Goal: Information Seeking & Learning: Learn about a topic

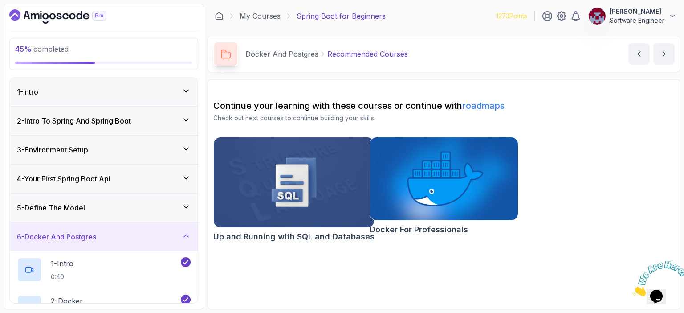
scroll to position [221, 0]
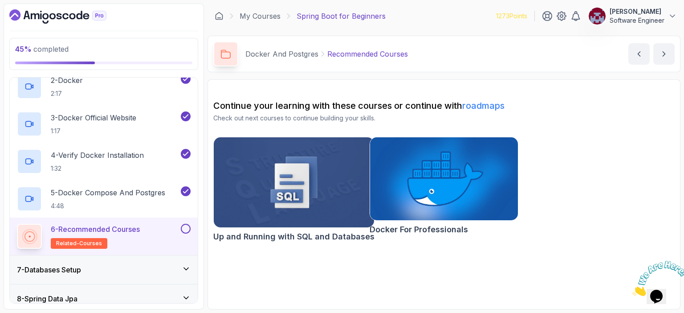
click at [277, 168] on img at bounding box center [294, 182] width 168 height 94
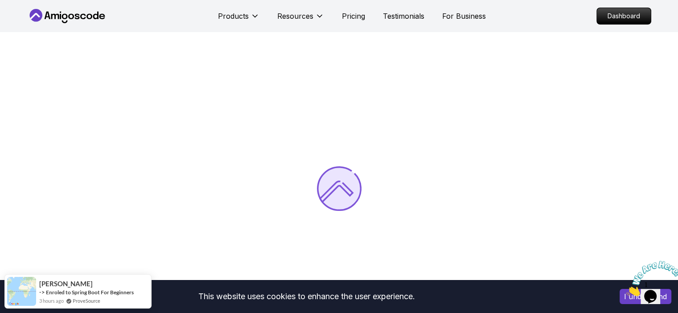
click at [626, 290] on icon "Close" at bounding box center [626, 294] width 0 height 8
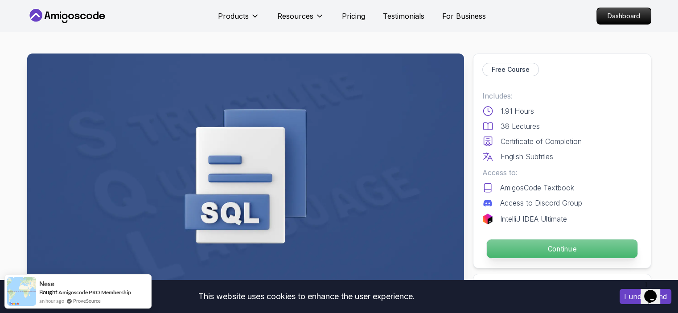
click at [548, 245] on p "Continue" at bounding box center [561, 248] width 151 height 19
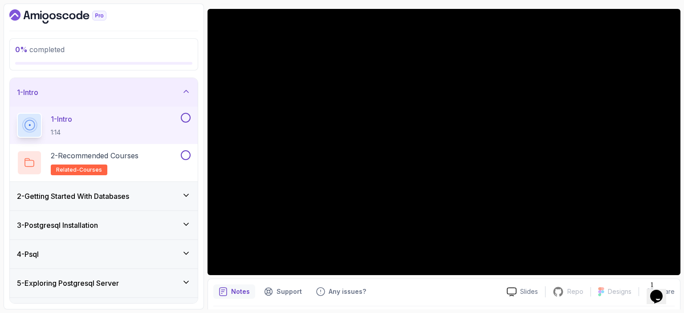
scroll to position [69, 0]
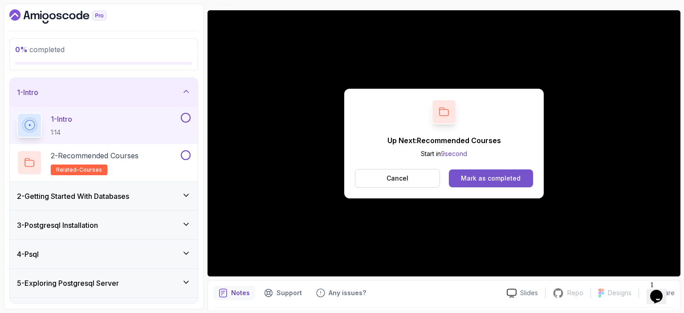
click at [501, 180] on div "Mark as completed" at bounding box center [491, 178] width 60 height 9
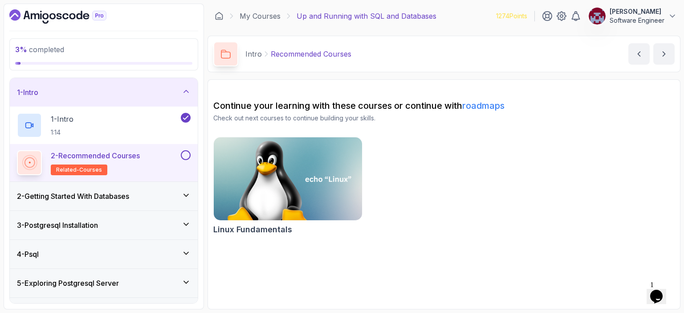
click at [189, 155] on button at bounding box center [186, 155] width 10 height 10
click at [667, 54] on icon "next content" at bounding box center [664, 53] width 9 height 9
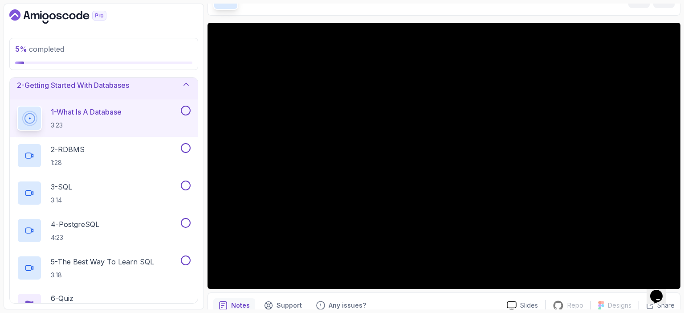
scroll to position [57, 0]
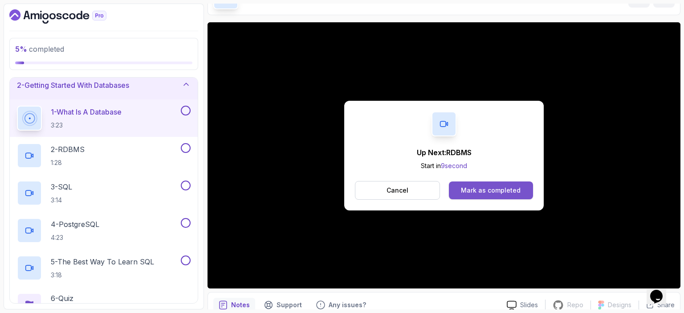
click at [513, 188] on div "Mark as completed" at bounding box center [491, 190] width 60 height 9
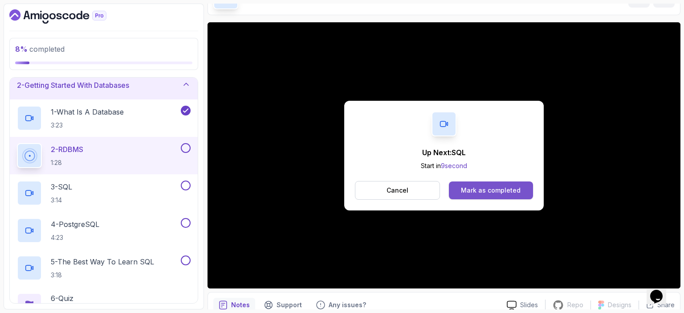
click at [491, 189] on div "Mark as completed" at bounding box center [491, 190] width 60 height 9
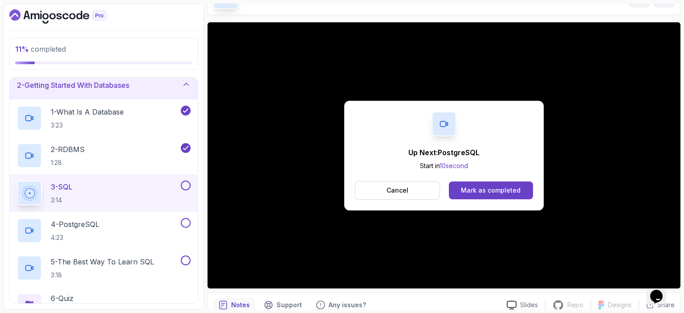
click at [491, 189] on div "Mark as completed" at bounding box center [491, 190] width 60 height 9
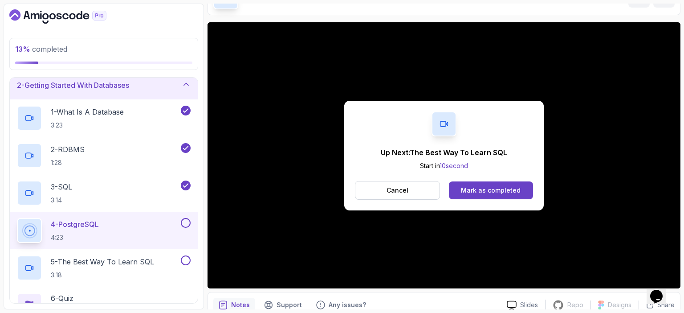
click at [443, 298] on div "Notes Support Any issues?" at bounding box center [356, 305] width 286 height 14
click at [496, 187] on div "Mark as completed" at bounding box center [491, 190] width 60 height 9
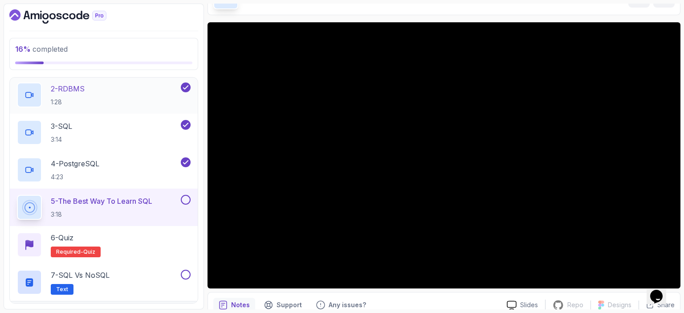
scroll to position [98, 0]
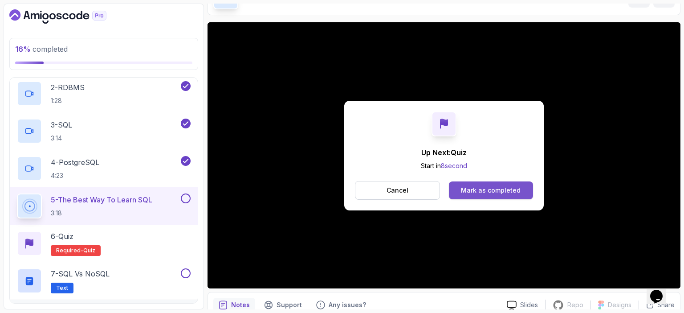
click at [477, 189] on div "Mark as completed" at bounding box center [491, 190] width 60 height 9
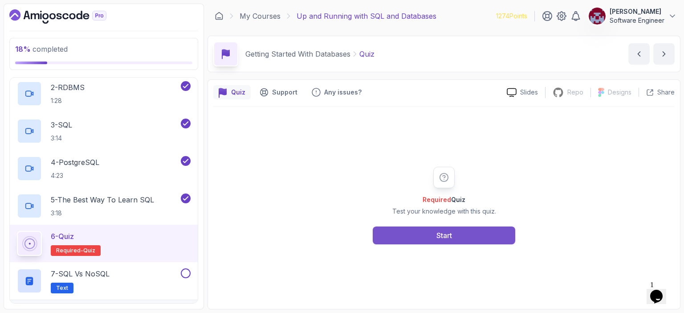
click at [434, 237] on button "Start" at bounding box center [444, 235] width 143 height 18
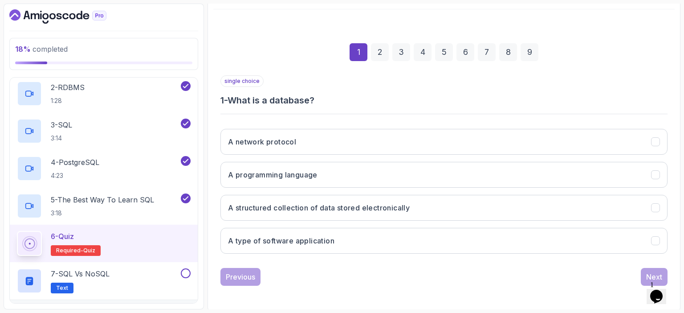
scroll to position [98, 0]
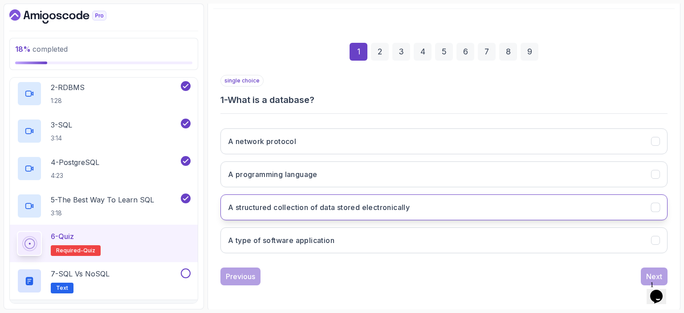
click at [296, 212] on button "A structured collection of data stored electronically" at bounding box center [444, 207] width 447 height 26
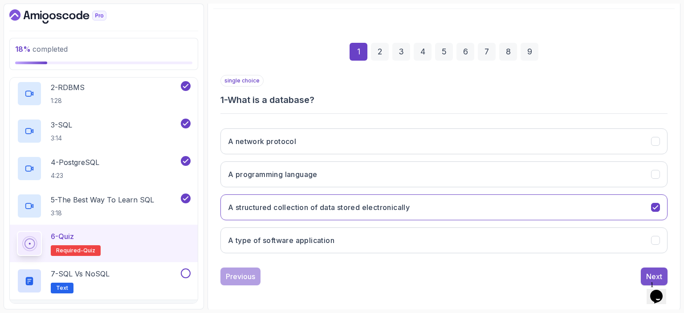
click at [648, 273] on div "Next" at bounding box center [654, 276] width 16 height 11
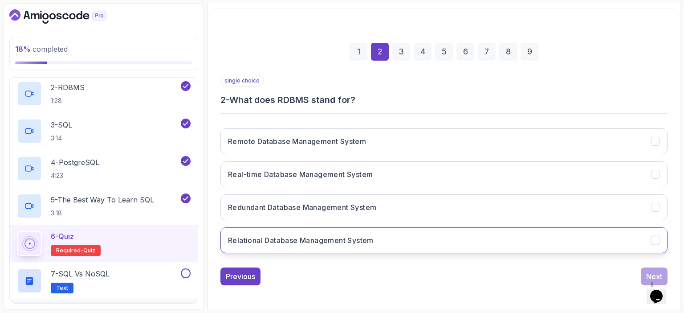
click at [308, 240] on h3 "Relational Database Management System" at bounding box center [301, 240] width 146 height 11
click at [655, 271] on div "Next" at bounding box center [654, 276] width 16 height 11
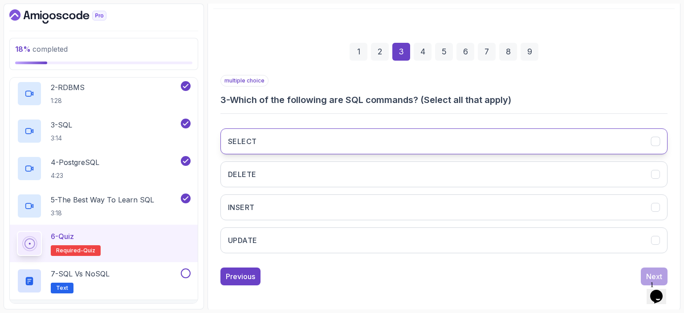
click at [305, 140] on button "SELECT" at bounding box center [444, 141] width 447 height 26
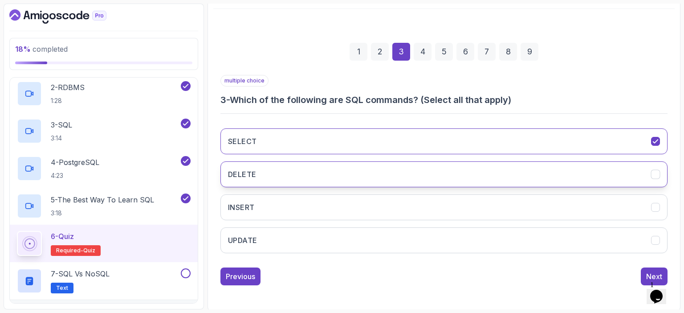
click at [285, 172] on button "DELETE" at bounding box center [444, 174] width 447 height 26
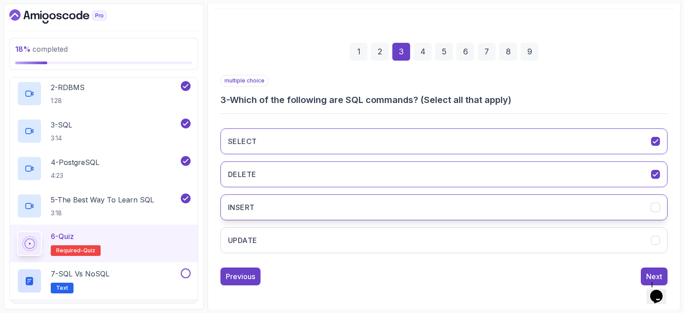
click at [285, 207] on button "INSERT" at bounding box center [444, 207] width 447 height 26
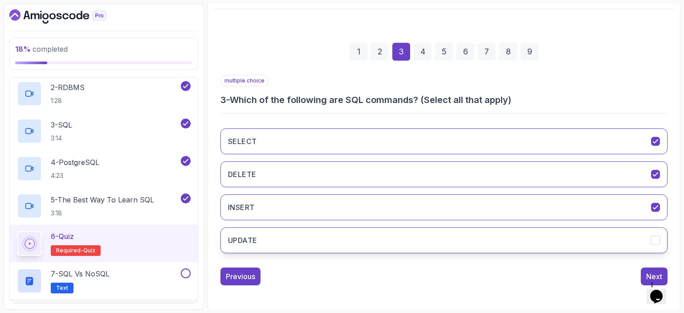
click at [295, 235] on button "UPDATE" at bounding box center [444, 240] width 447 height 26
click at [649, 273] on div "Next" at bounding box center [654, 276] width 16 height 11
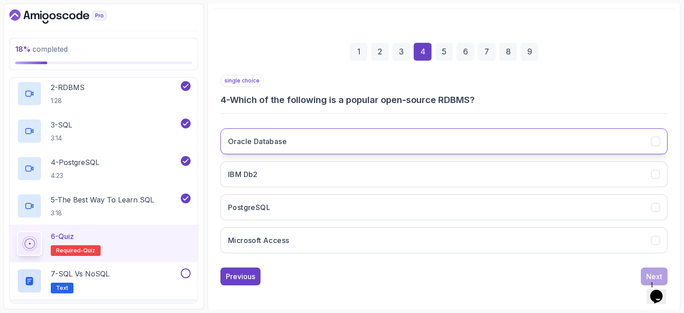
click at [308, 139] on button "Oracle Database" at bounding box center [444, 141] width 447 height 26
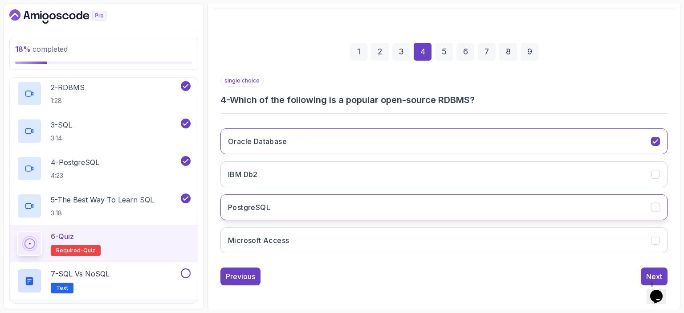
click at [269, 211] on h3 "PostgreSQL" at bounding box center [249, 207] width 42 height 11
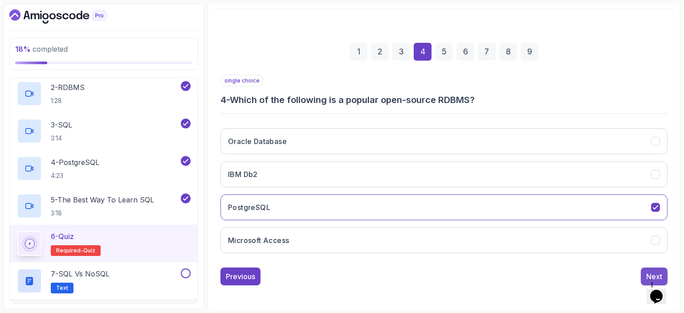
click at [651, 269] on button "Next" at bounding box center [654, 276] width 27 height 18
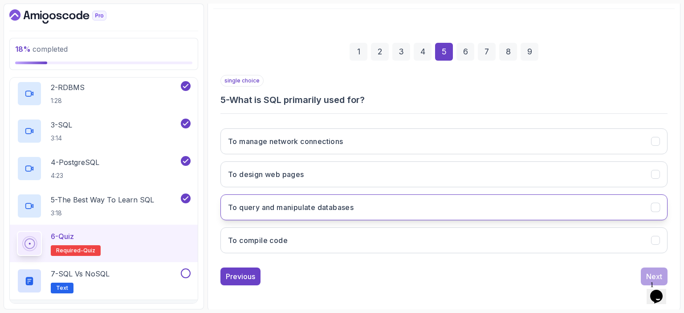
click at [319, 205] on h3 "To query and manipulate databases" at bounding box center [291, 207] width 126 height 11
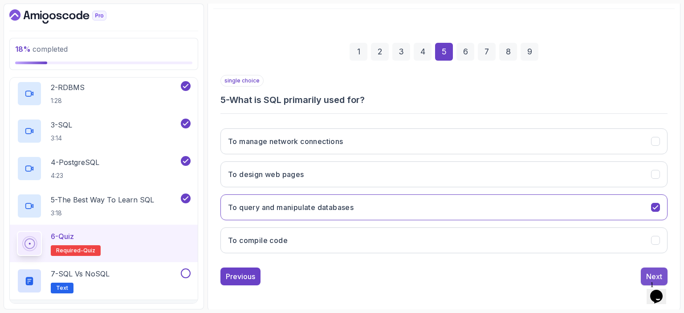
click at [655, 271] on div "Next" at bounding box center [654, 276] width 16 height 11
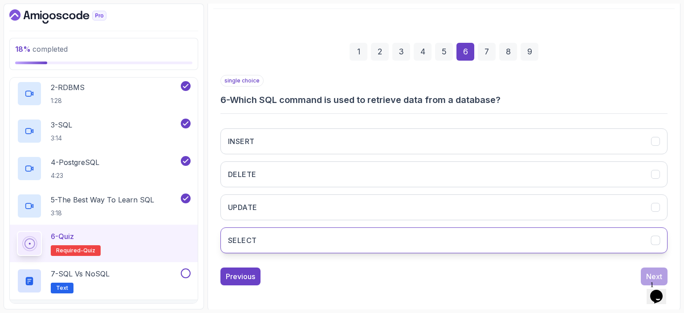
click at [244, 235] on h3 "SELECT" at bounding box center [242, 240] width 29 height 11
click at [652, 271] on div "Next" at bounding box center [654, 276] width 16 height 11
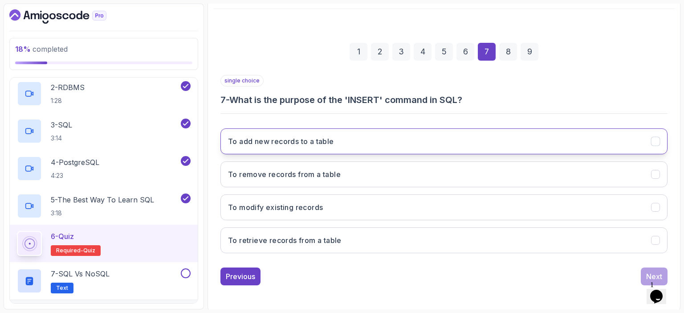
click at [343, 145] on button "To add new records to a table" at bounding box center [444, 141] width 447 height 26
click at [651, 271] on div "Next" at bounding box center [654, 276] width 16 height 11
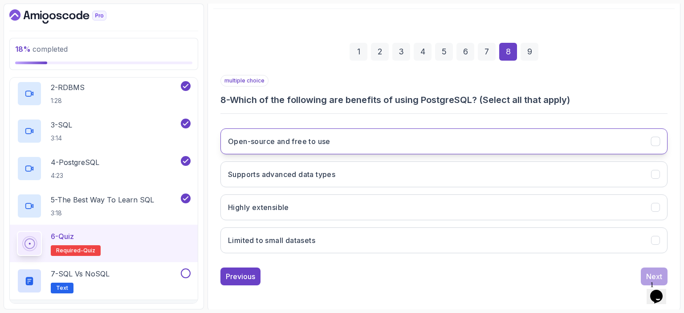
click at [340, 148] on button "Open-source and free to use" at bounding box center [444, 141] width 447 height 26
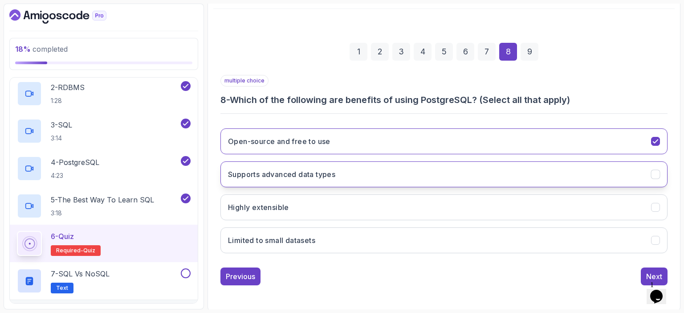
click at [330, 174] on h3 "Supports advanced data types" at bounding box center [281, 174] width 107 height 11
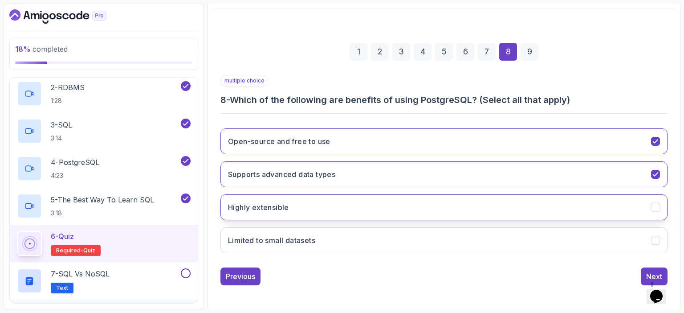
click at [339, 204] on button "Highly extensible" at bounding box center [444, 207] width 447 height 26
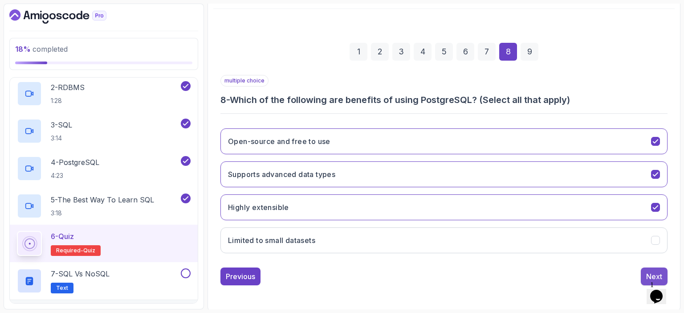
click at [650, 269] on button "Next" at bounding box center [654, 276] width 27 height 18
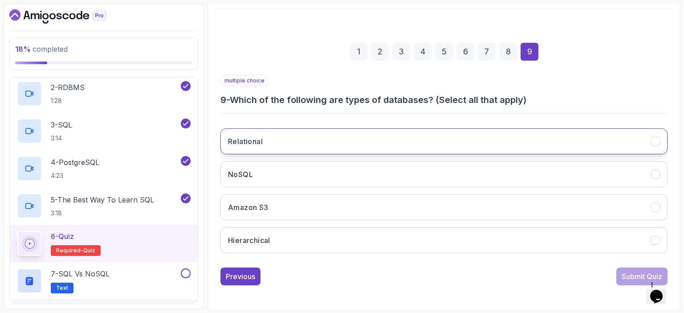
click at [303, 139] on button "Relational" at bounding box center [444, 141] width 447 height 26
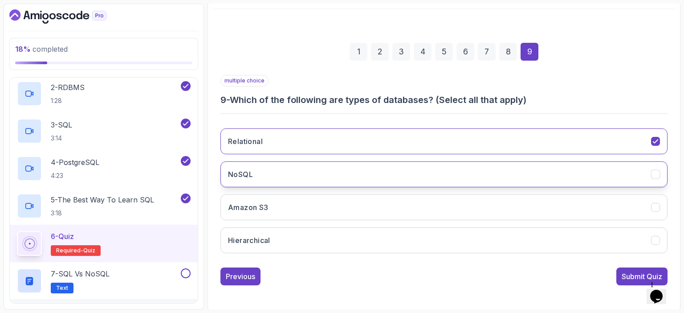
click at [268, 177] on button "NoSQL" at bounding box center [444, 174] width 447 height 26
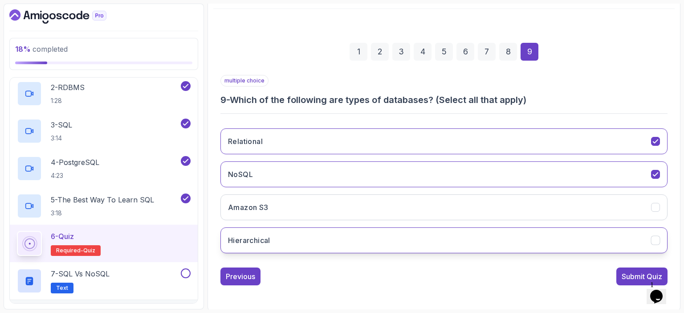
click at [260, 238] on h3 "Hierarchical" at bounding box center [249, 240] width 42 height 11
click at [632, 276] on div "Submit Quiz" at bounding box center [642, 276] width 41 height 11
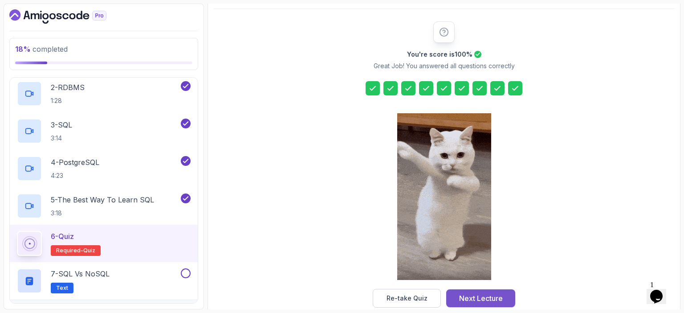
click at [483, 294] on div "Next Lecture" at bounding box center [481, 298] width 44 height 11
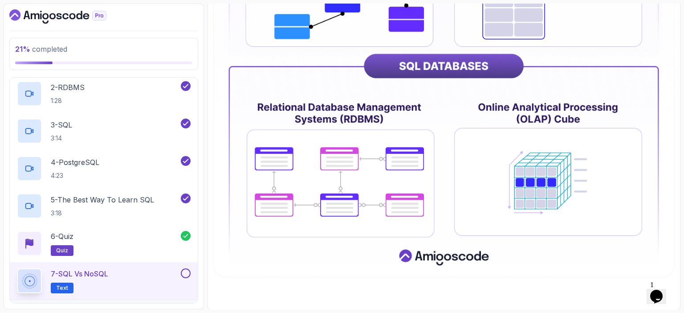
scroll to position [441, 0]
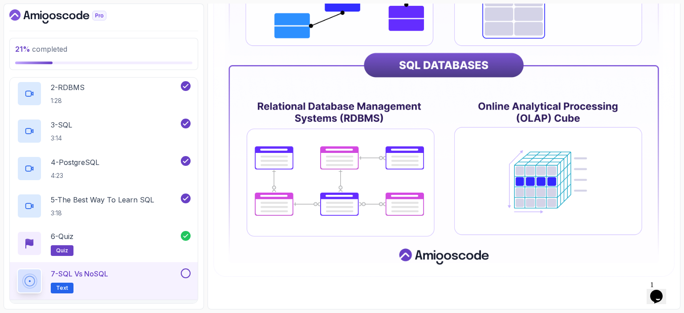
click at [187, 271] on button at bounding box center [186, 273] width 10 height 10
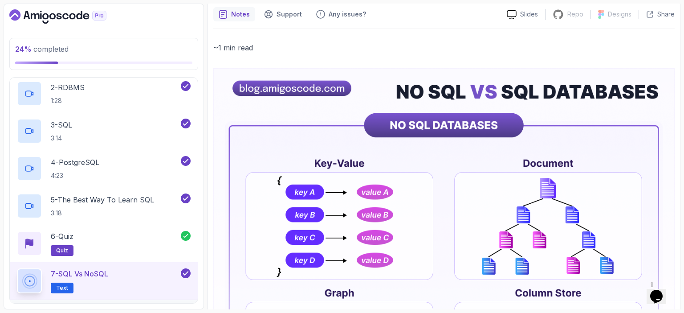
scroll to position [0, 0]
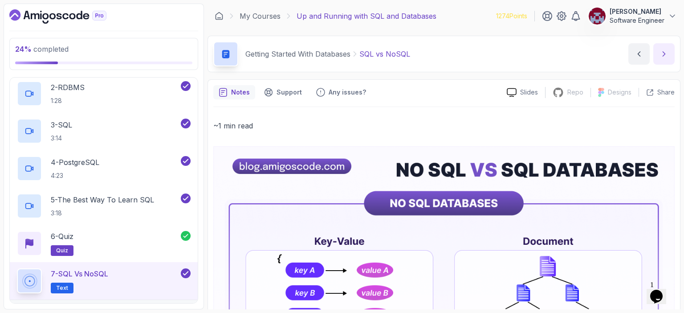
click at [658, 54] on button "next content" at bounding box center [663, 53] width 21 height 21
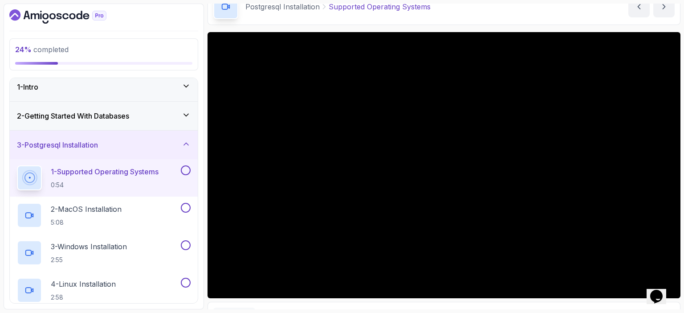
scroll to position [48, 0]
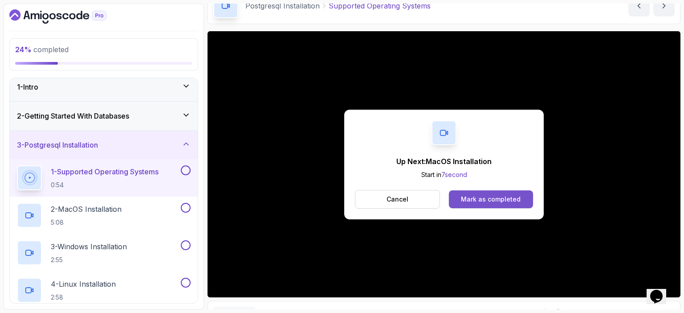
click at [506, 195] on div "Mark as completed" at bounding box center [491, 199] width 60 height 9
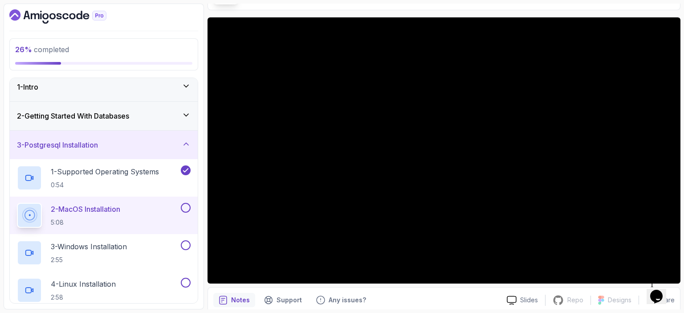
scroll to position [65, 0]
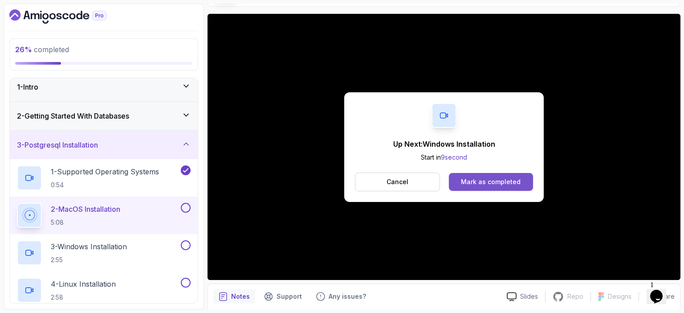
click at [504, 180] on div "Mark as completed" at bounding box center [491, 181] width 60 height 9
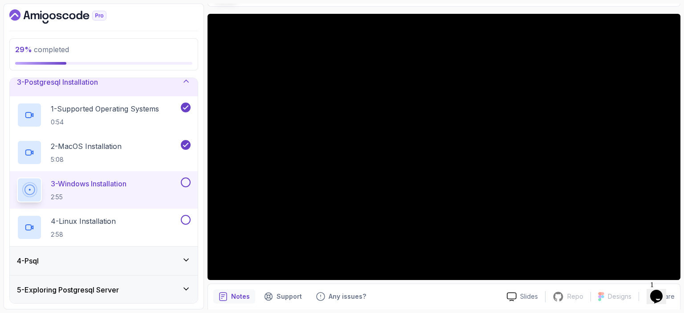
scroll to position [68, 0]
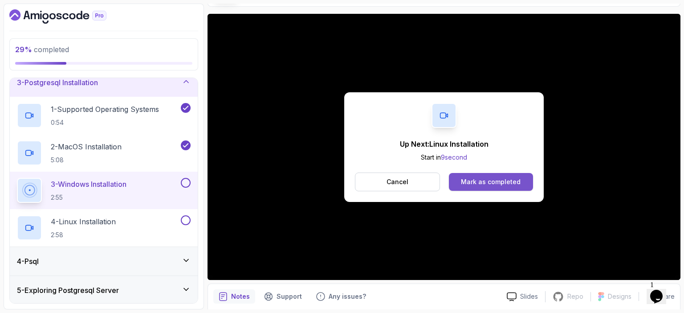
click at [488, 178] on div "Mark as completed" at bounding box center [491, 181] width 60 height 9
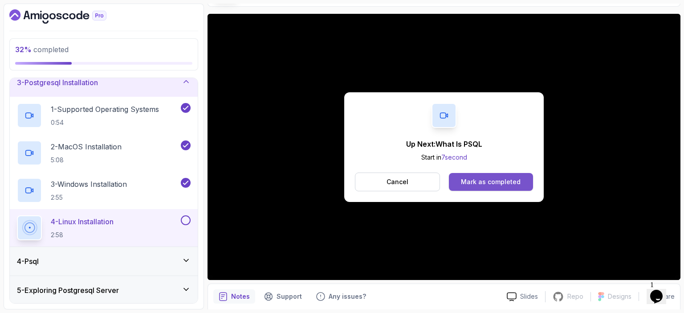
click at [482, 180] on div "Mark as completed" at bounding box center [491, 181] width 60 height 9
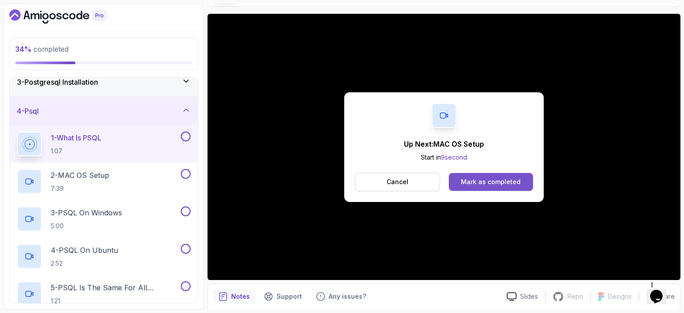
click at [486, 181] on div "Mark as completed" at bounding box center [491, 181] width 60 height 9
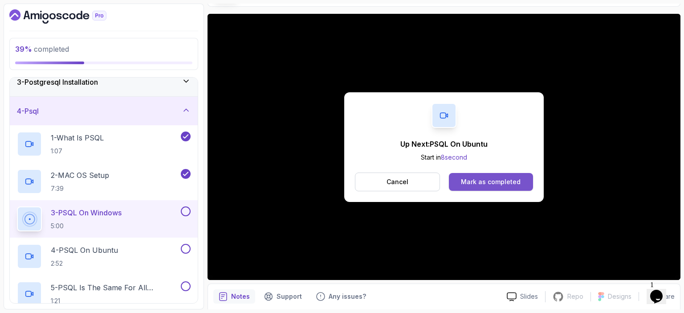
click at [513, 179] on div "Mark as completed" at bounding box center [491, 181] width 60 height 9
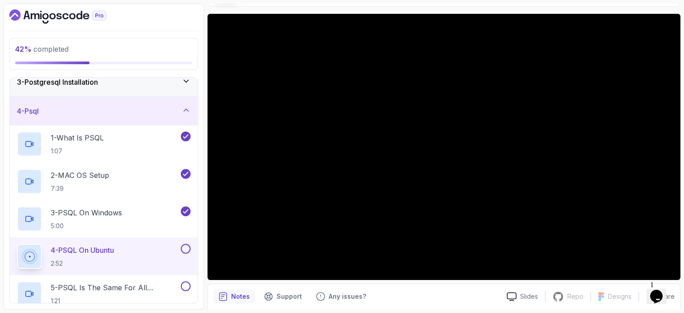
scroll to position [65, 0]
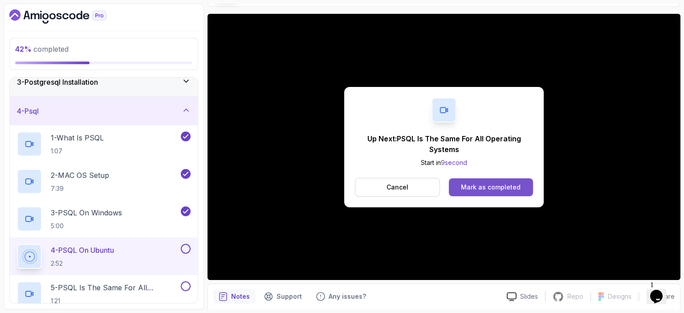
click at [509, 187] on div "Mark as completed" at bounding box center [491, 187] width 60 height 9
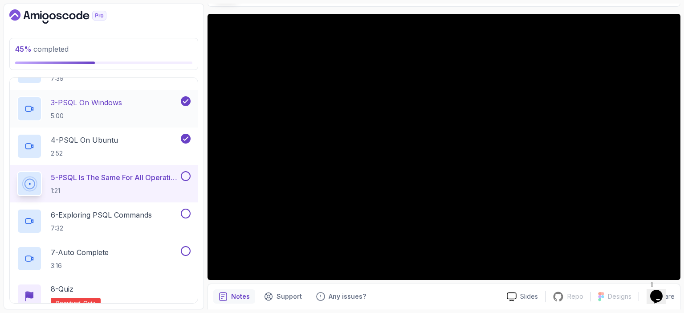
scroll to position [178, 0]
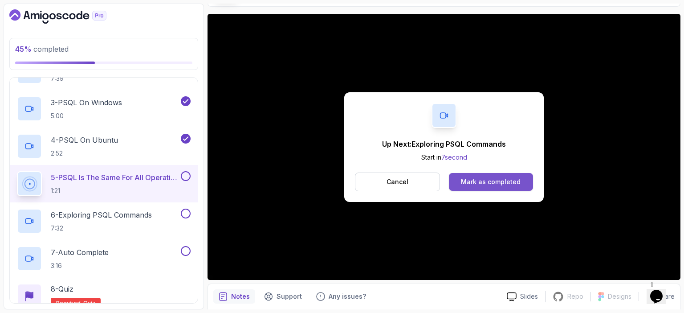
click at [486, 181] on div "Mark as completed" at bounding box center [491, 181] width 60 height 9
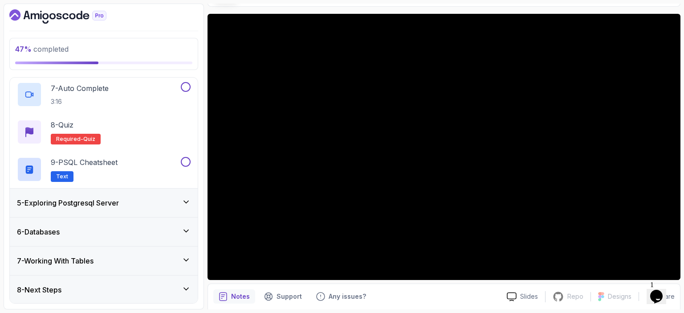
scroll to position [341, 0]
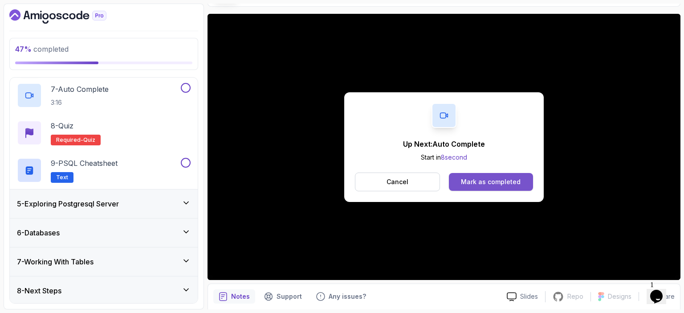
click at [490, 181] on div "Mark as completed" at bounding box center [491, 181] width 60 height 9
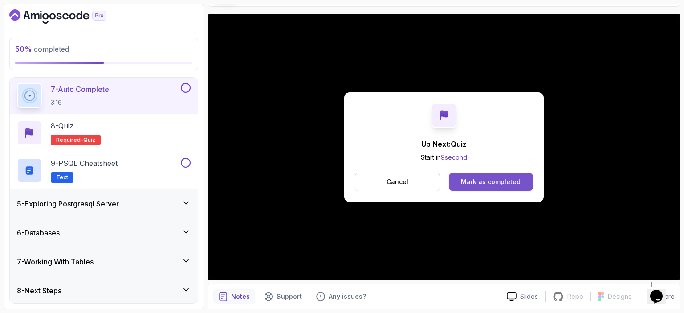
click at [472, 181] on div "Mark as completed" at bounding box center [491, 181] width 60 height 9
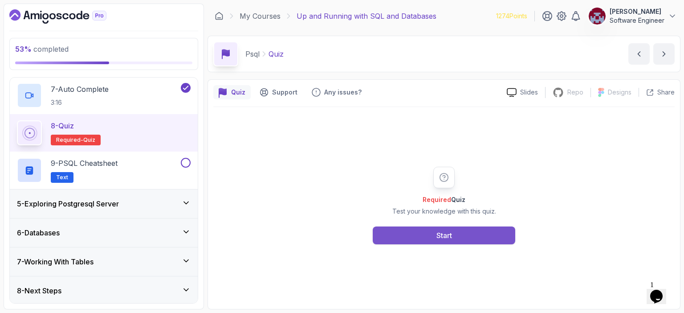
click at [440, 233] on div "Start" at bounding box center [445, 235] width 16 height 11
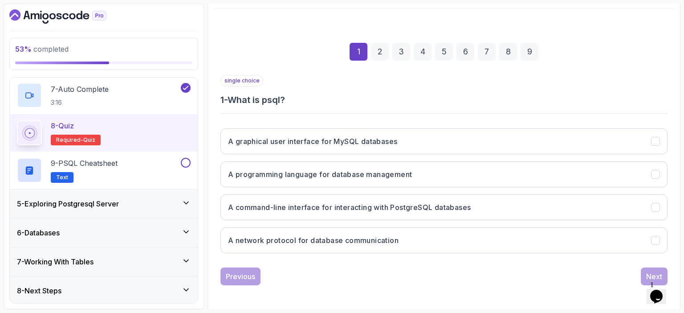
scroll to position [98, 0]
click at [359, 106] on div "single choice 1 - What is psql? A graphical user interface for MySQL databases …" at bounding box center [444, 167] width 447 height 185
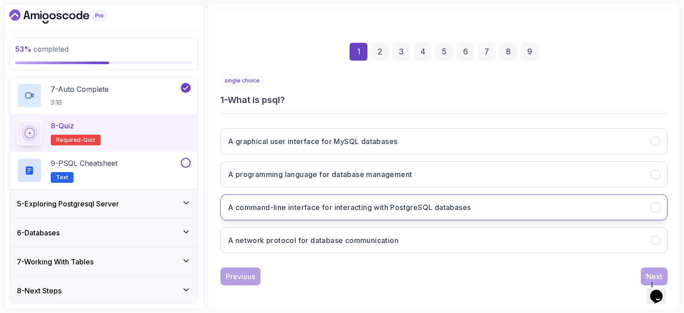
click at [307, 209] on h3 "A command-line interface for interacting with PostgreSQL databases" at bounding box center [349, 207] width 243 height 11
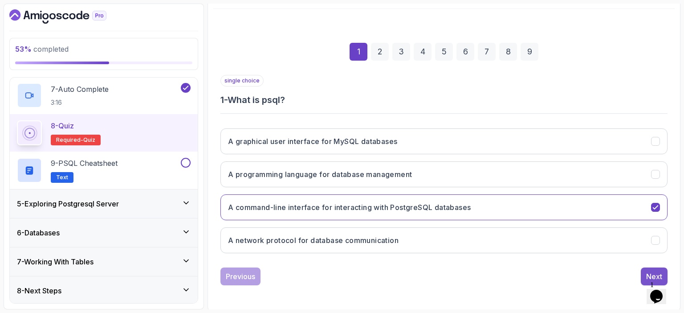
click at [647, 272] on div "Next" at bounding box center [654, 276] width 16 height 11
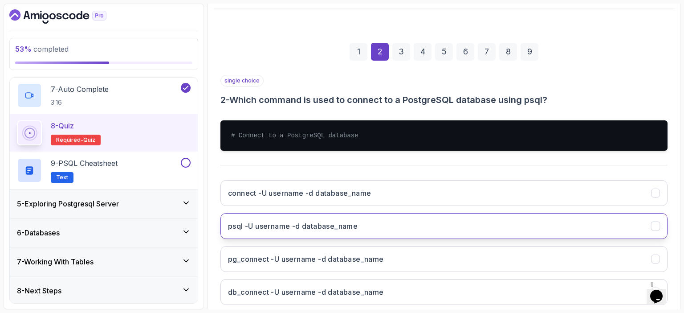
scroll to position [150, 0]
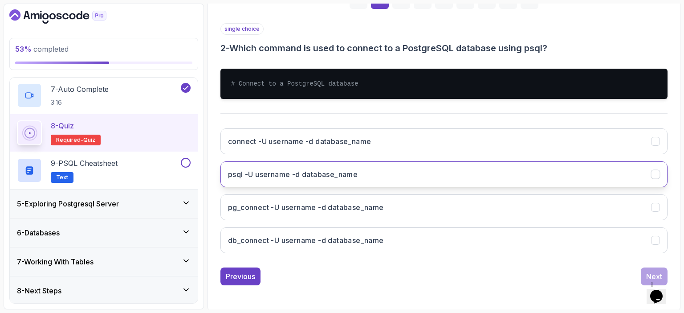
click at [296, 174] on h3 "psql -U username -d database_name" at bounding box center [293, 174] width 130 height 11
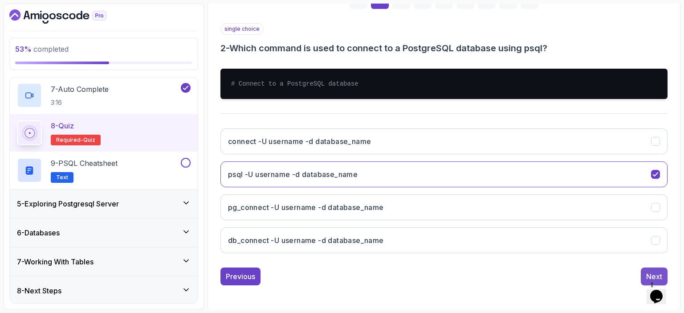
click at [649, 271] on div "Next" at bounding box center [654, 276] width 16 height 11
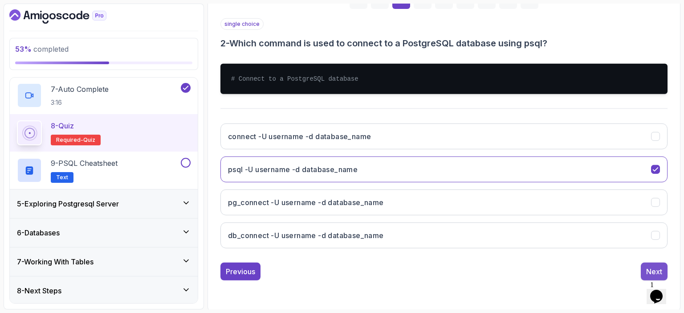
scroll to position [98, 0]
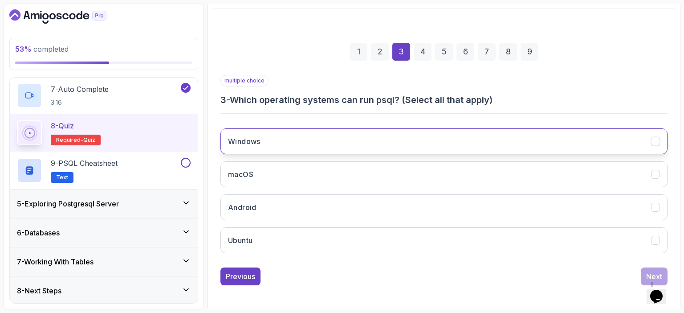
click at [332, 136] on button "Windows" at bounding box center [444, 141] width 447 height 26
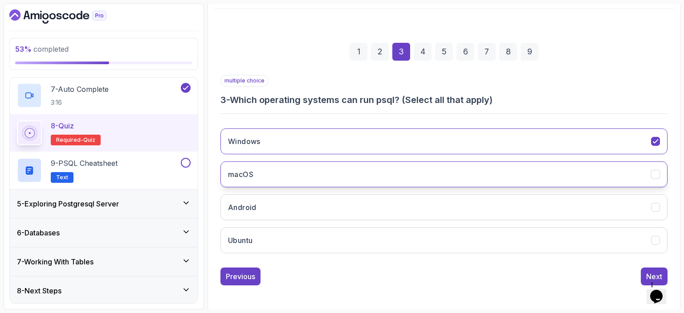
click at [319, 172] on button "macOS" at bounding box center [444, 174] width 447 height 26
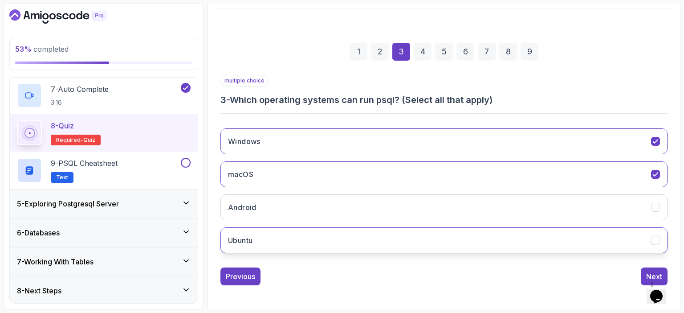
click at [282, 237] on button "Ubuntu" at bounding box center [444, 240] width 447 height 26
click at [653, 271] on div "Next" at bounding box center [654, 276] width 16 height 11
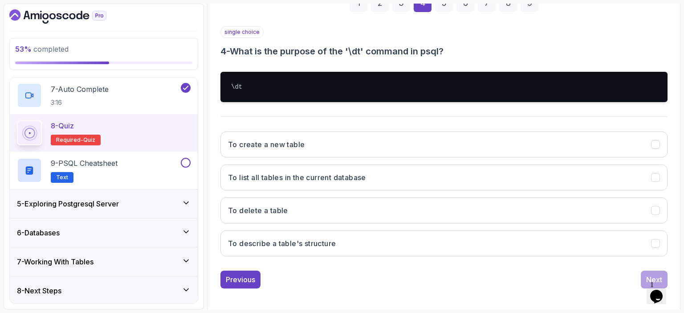
scroll to position [150, 0]
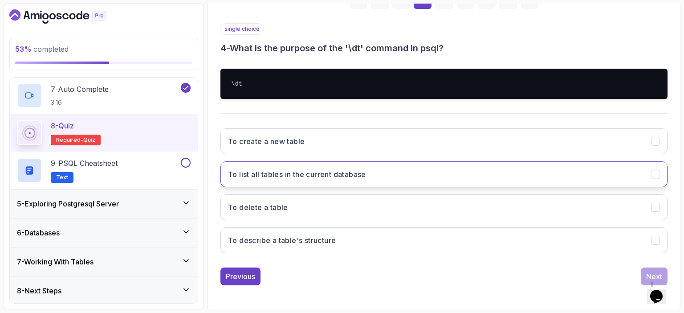
click at [286, 177] on h3 "To list all tables in the current database" at bounding box center [297, 174] width 138 height 11
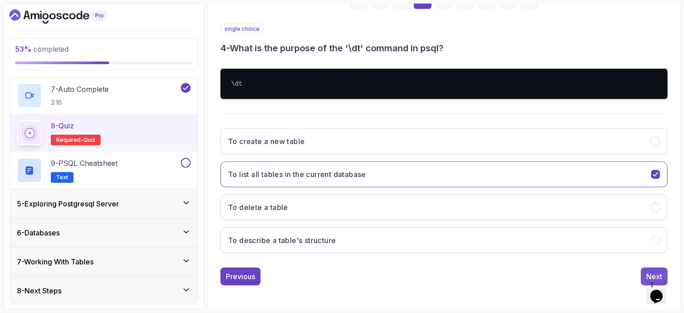
click at [651, 272] on div "Next" at bounding box center [654, 276] width 16 height 11
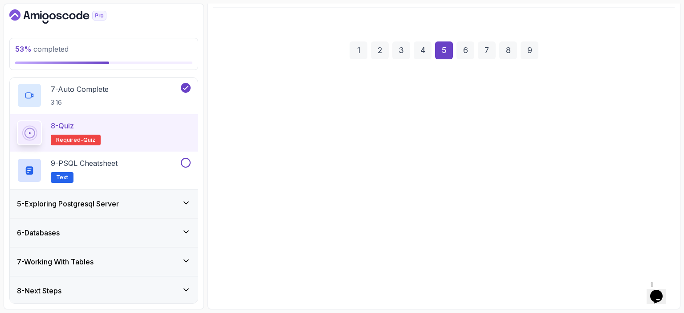
scroll to position [98, 0]
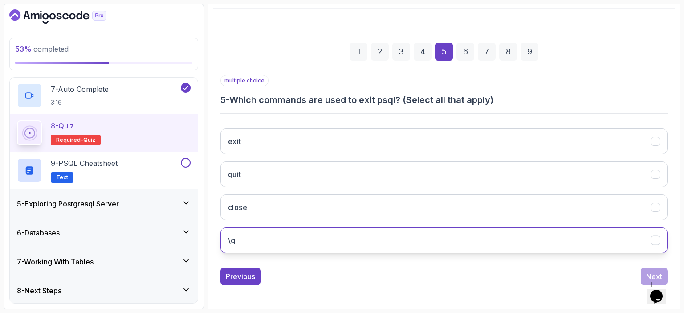
click at [266, 244] on button "\q" at bounding box center [444, 240] width 447 height 26
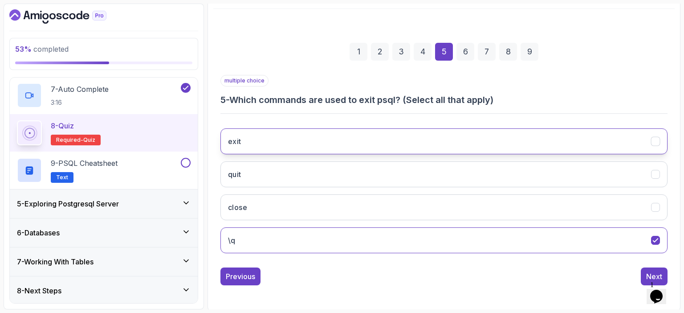
click at [319, 143] on button "exit" at bounding box center [444, 141] width 447 height 26
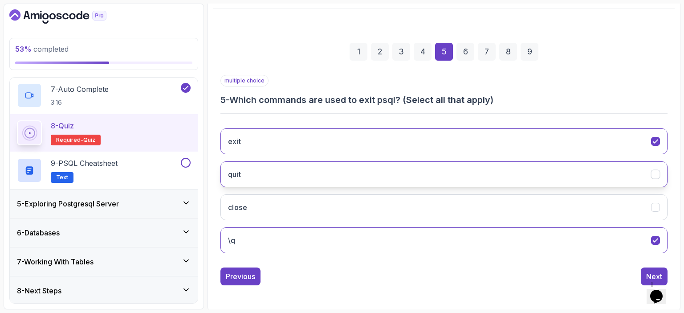
click at [296, 173] on button "quit" at bounding box center [444, 174] width 447 height 26
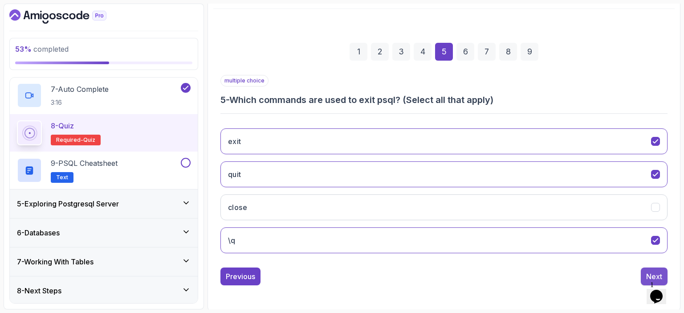
click at [650, 271] on div "Next" at bounding box center [654, 276] width 16 height 11
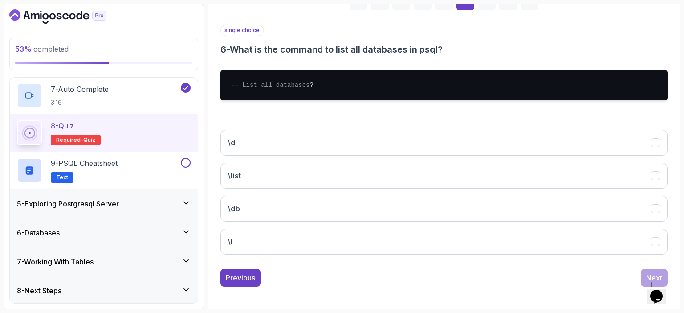
scroll to position [159, 0]
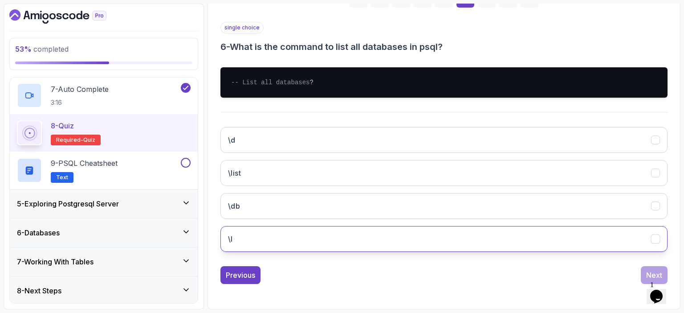
click at [265, 239] on button "\l" at bounding box center [444, 239] width 447 height 26
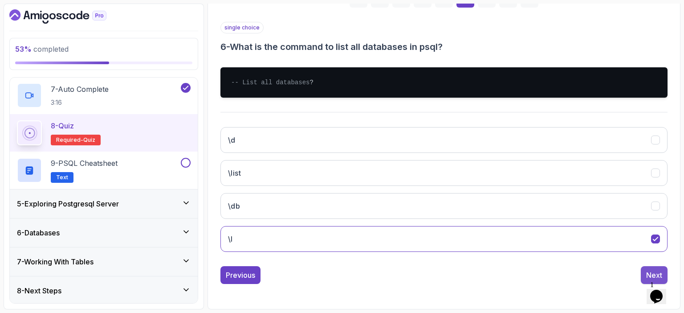
click at [649, 272] on div "Next" at bounding box center [654, 275] width 16 height 11
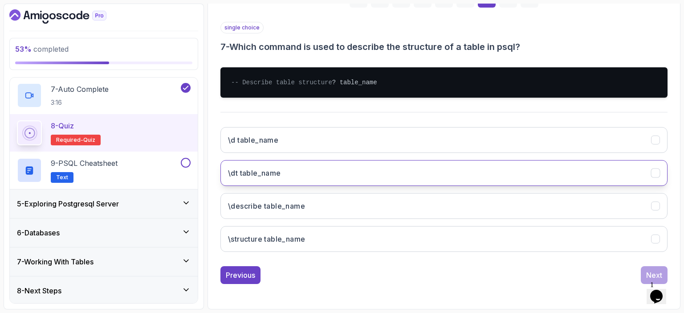
click at [261, 168] on h3 "\dt table_name" at bounding box center [254, 172] width 53 height 11
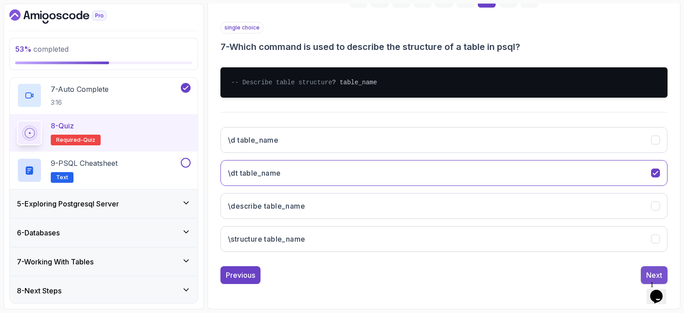
click at [649, 272] on div "Next" at bounding box center [654, 275] width 16 height 11
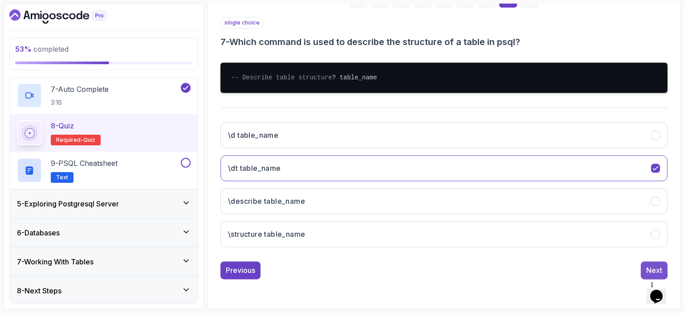
scroll to position [98, 0]
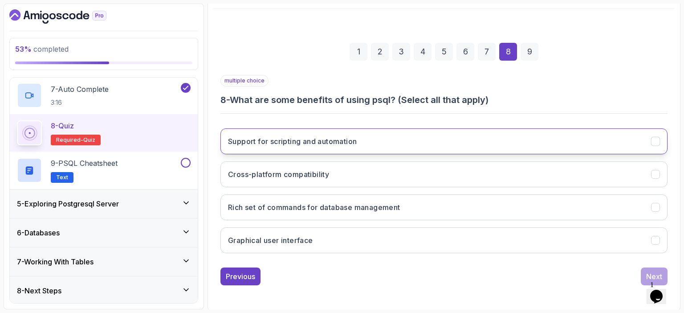
click at [379, 142] on button "Support for scripting and automation" at bounding box center [444, 141] width 447 height 26
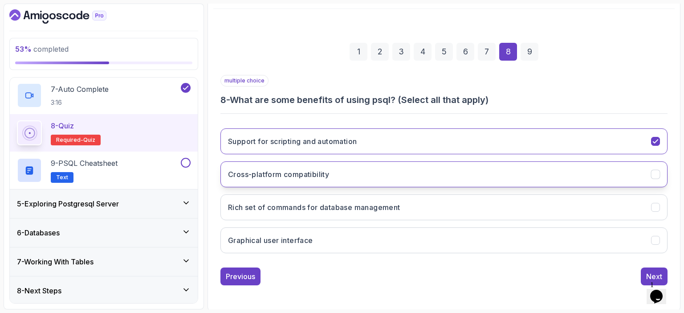
click at [368, 174] on button "Cross-platform compatibility" at bounding box center [444, 174] width 447 height 26
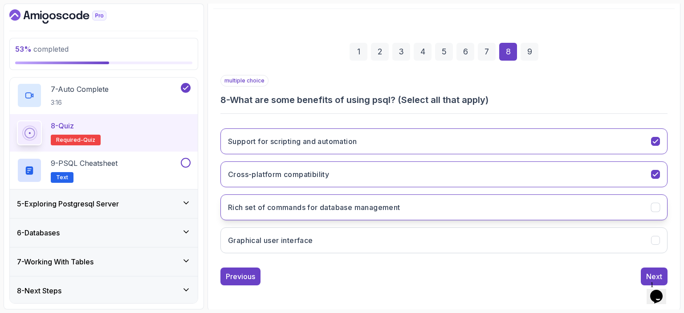
click at [344, 204] on h3 "Rich set of commands for database management" at bounding box center [314, 207] width 172 height 11
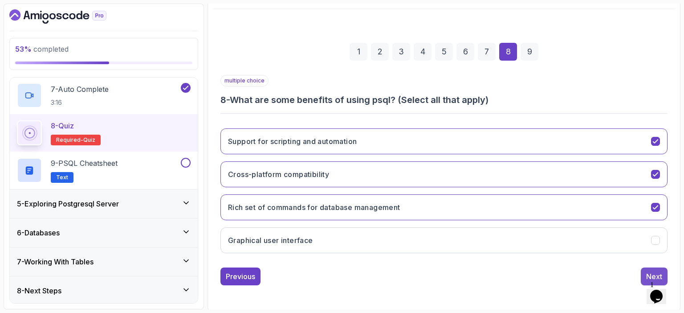
click at [656, 271] on div "Next" at bounding box center [654, 276] width 16 height 11
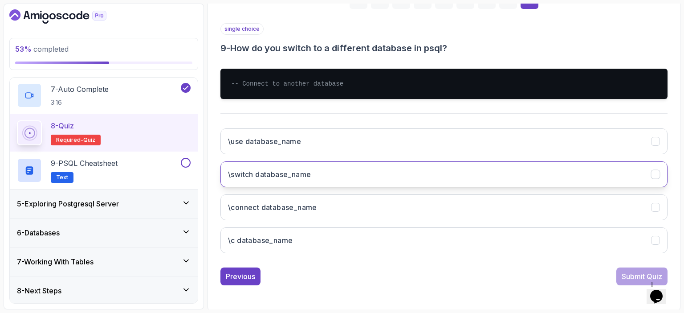
scroll to position [150, 0]
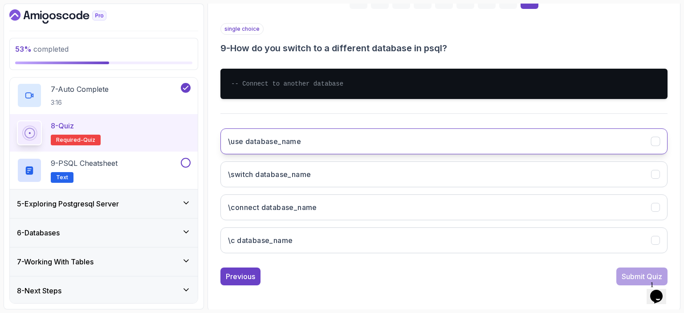
click at [303, 147] on button "\use database_name" at bounding box center [444, 141] width 447 height 26
click at [629, 273] on div "Submit Quiz" at bounding box center [642, 276] width 41 height 11
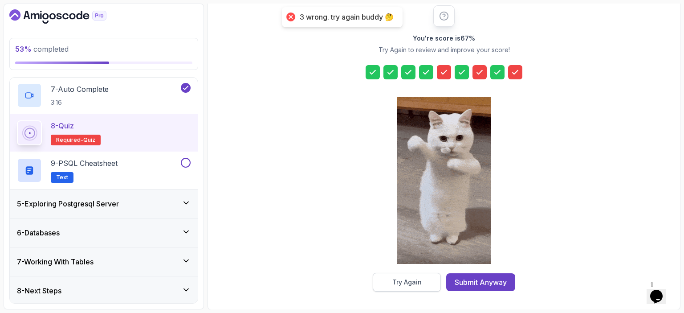
click at [414, 281] on div "Try Again" at bounding box center [406, 282] width 29 height 9
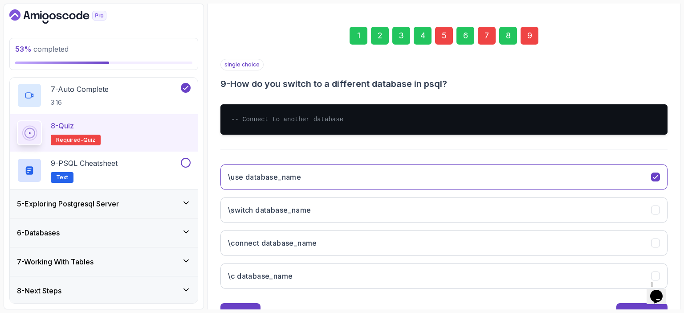
click at [445, 36] on div "5" at bounding box center [444, 36] width 18 height 18
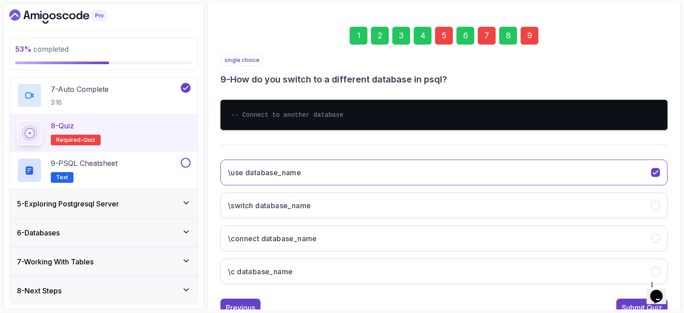
scroll to position [98, 0]
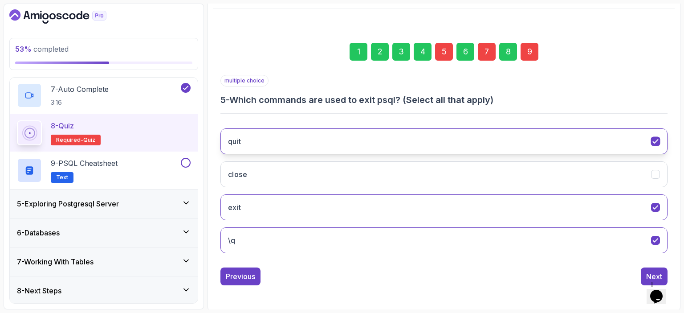
click at [658, 142] on icon "quit" at bounding box center [656, 141] width 8 height 8
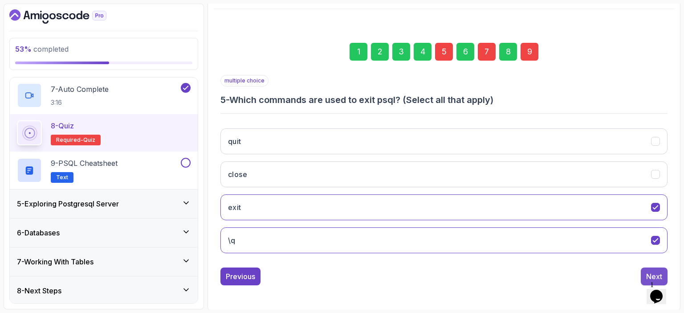
click at [650, 271] on div "Next" at bounding box center [654, 276] width 16 height 11
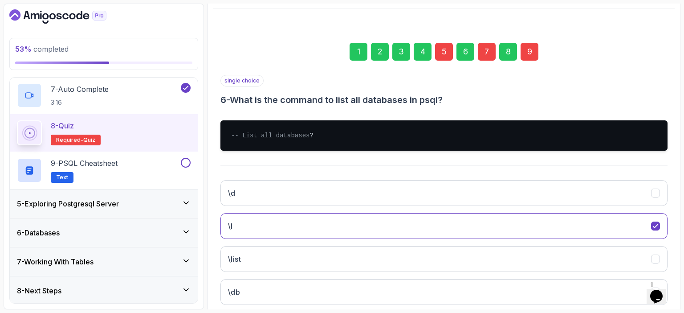
click at [489, 50] on div "7" at bounding box center [487, 52] width 18 height 18
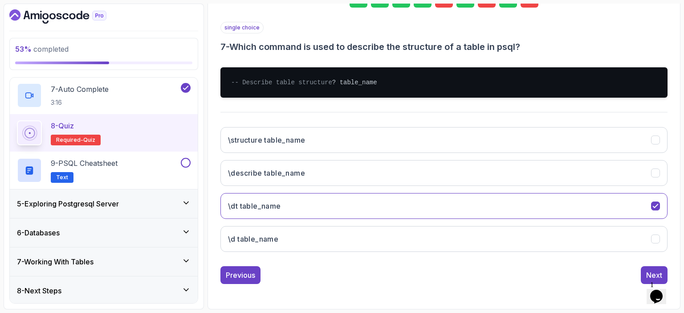
scroll to position [152, 0]
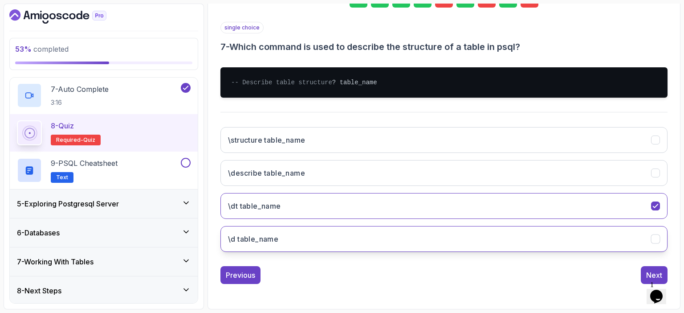
click at [275, 243] on h3 "\d table_name" at bounding box center [253, 238] width 50 height 11
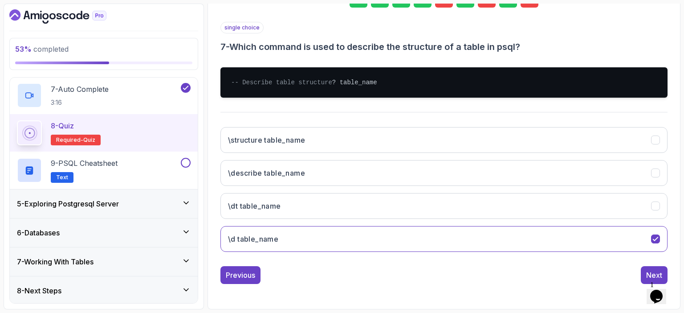
scroll to position [158, 0]
click at [655, 271] on div "Next" at bounding box center [654, 275] width 16 height 11
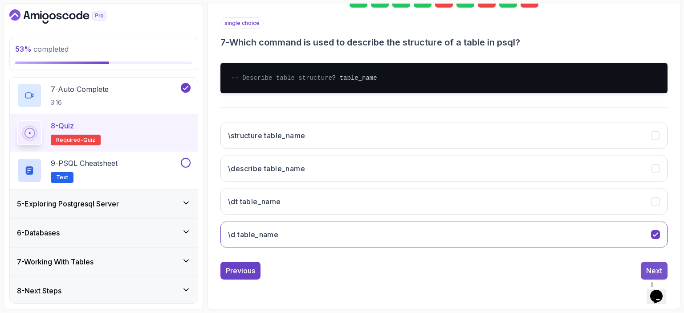
scroll to position [98, 0]
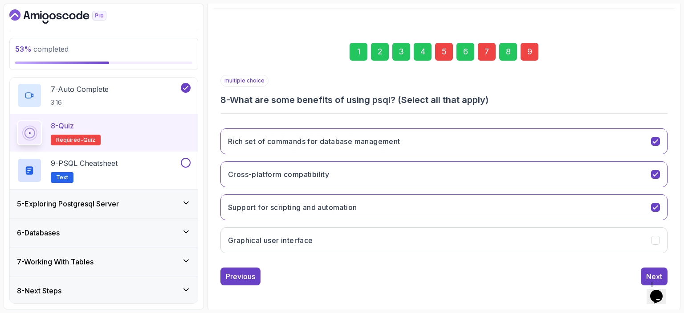
click at [535, 52] on div "9" at bounding box center [530, 52] width 18 height 18
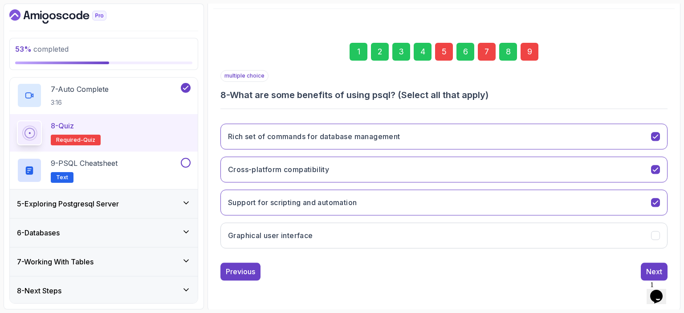
scroll to position [150, 0]
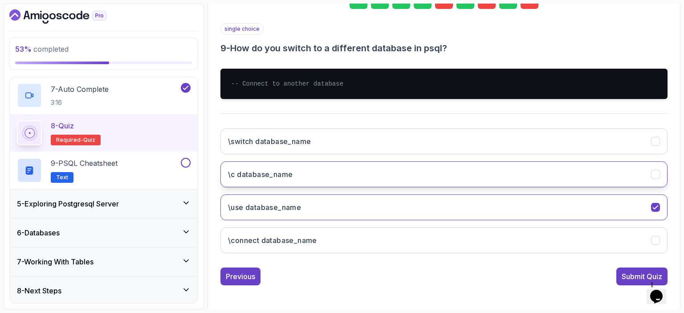
click at [323, 171] on button "\c database_name" at bounding box center [444, 174] width 447 height 26
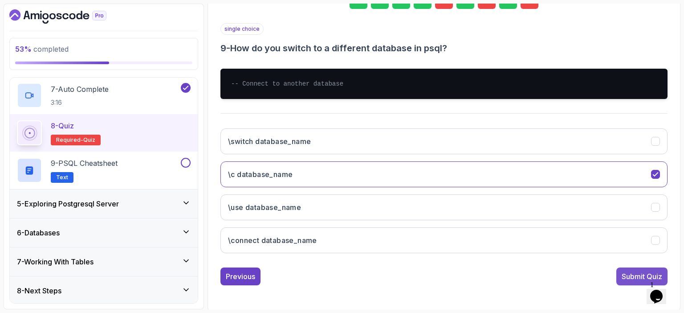
click at [631, 271] on div "Submit Quiz" at bounding box center [642, 276] width 41 height 11
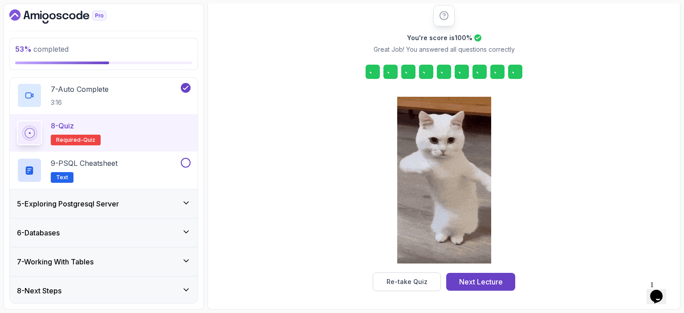
scroll to position [114, 0]
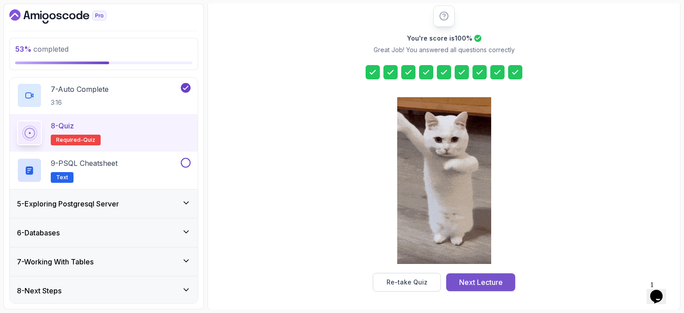
click at [466, 281] on div "Next Lecture" at bounding box center [481, 282] width 44 height 11
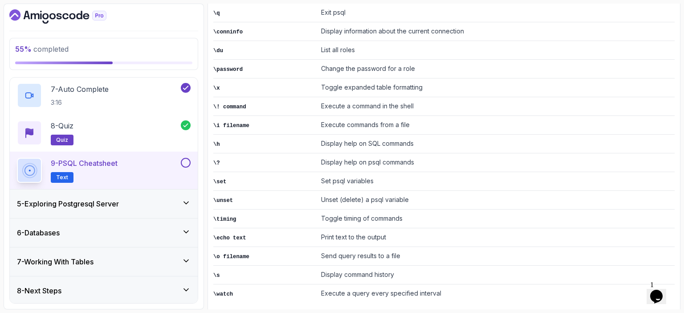
scroll to position [254, 0]
click at [185, 162] on button at bounding box center [186, 163] width 10 height 10
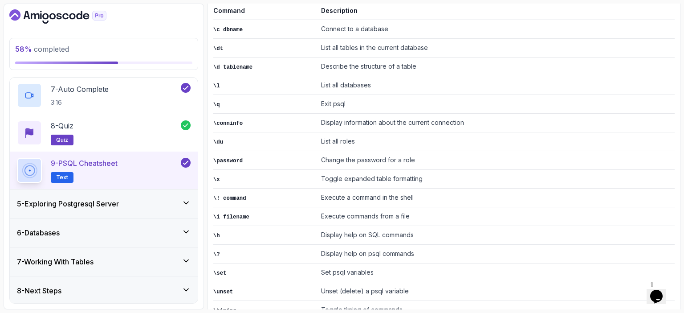
scroll to position [0, 0]
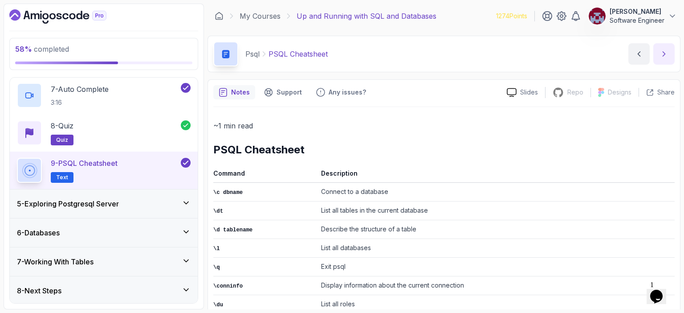
click at [661, 56] on icon "next content" at bounding box center [664, 53] width 9 height 9
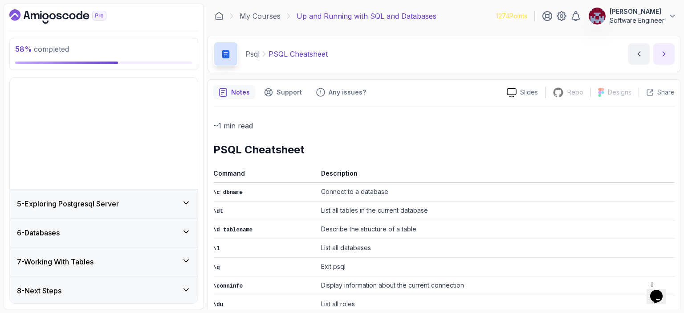
scroll to position [5, 0]
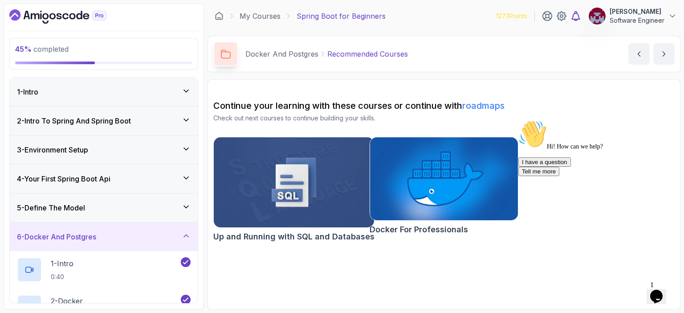
scroll to position [221, 0]
